Goal: Find specific page/section: Find specific page/section

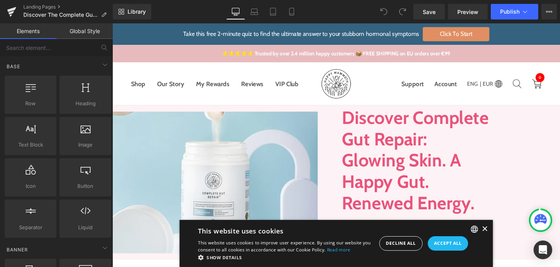
click at [501, 241] on div "×" at bounding box center [504, 239] width 6 height 6
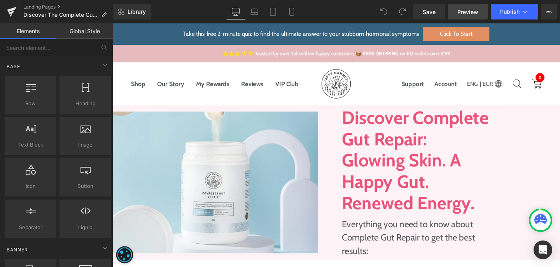
click at [473, 9] on span "Preview" at bounding box center [468, 12] width 21 height 8
